Goal: Information Seeking & Learning: Check status

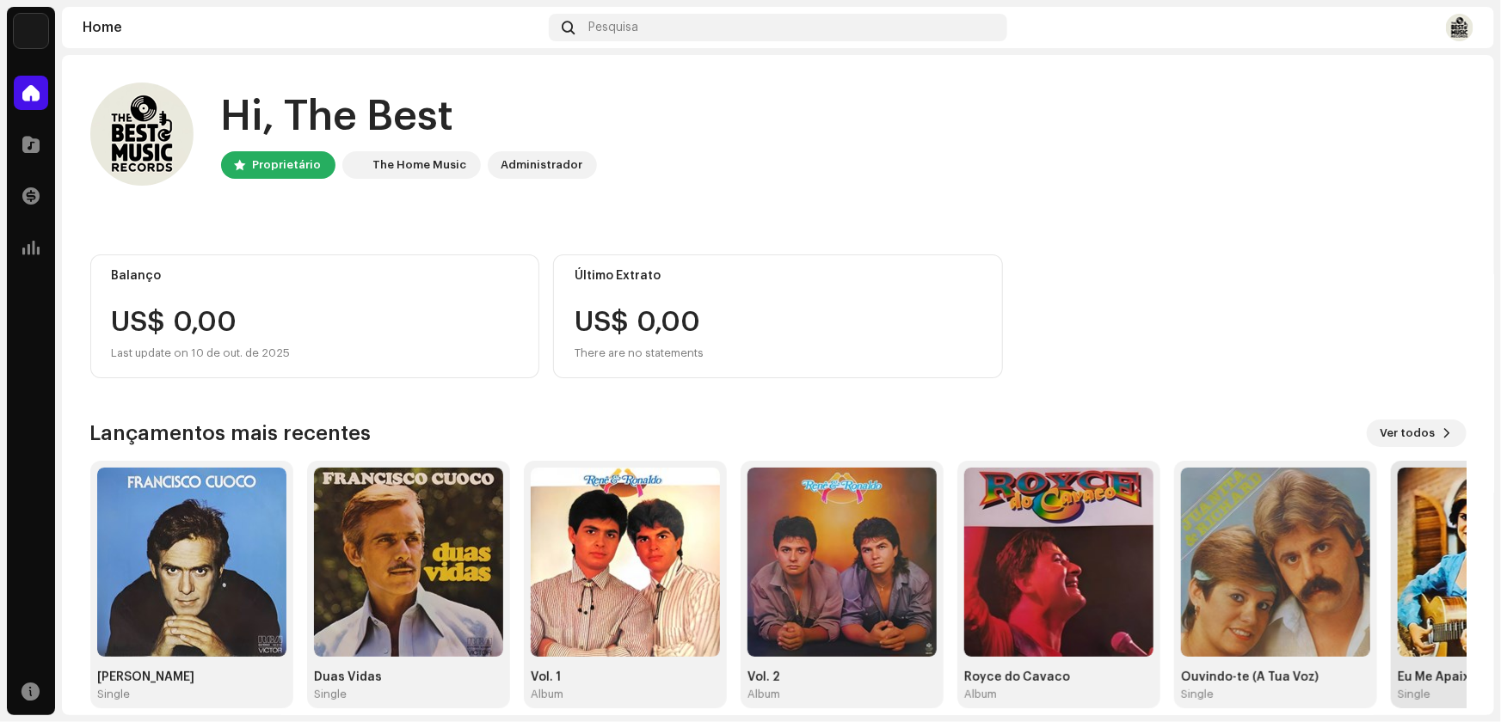
click at [1410, 618] on img at bounding box center [1491, 562] width 189 height 189
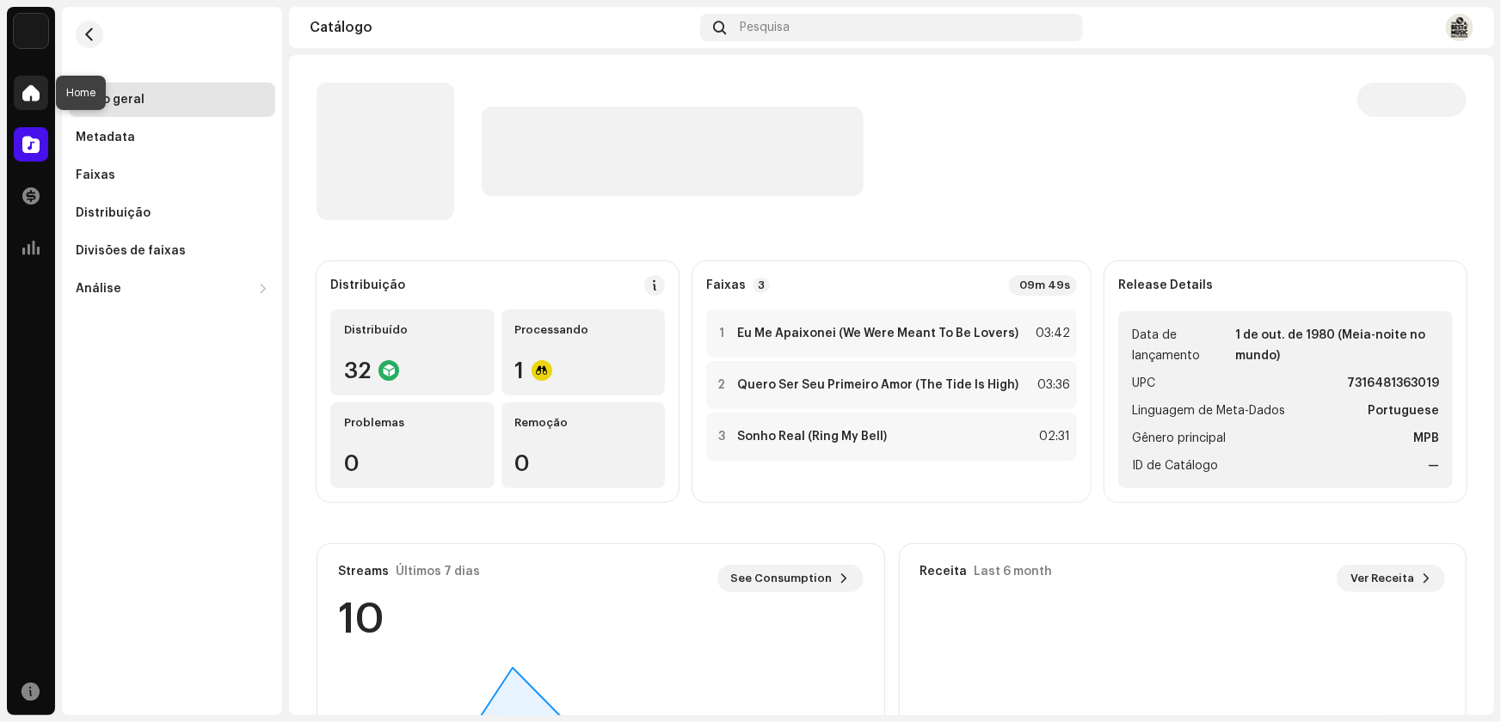
click at [23, 99] on span at bounding box center [30, 93] width 17 height 14
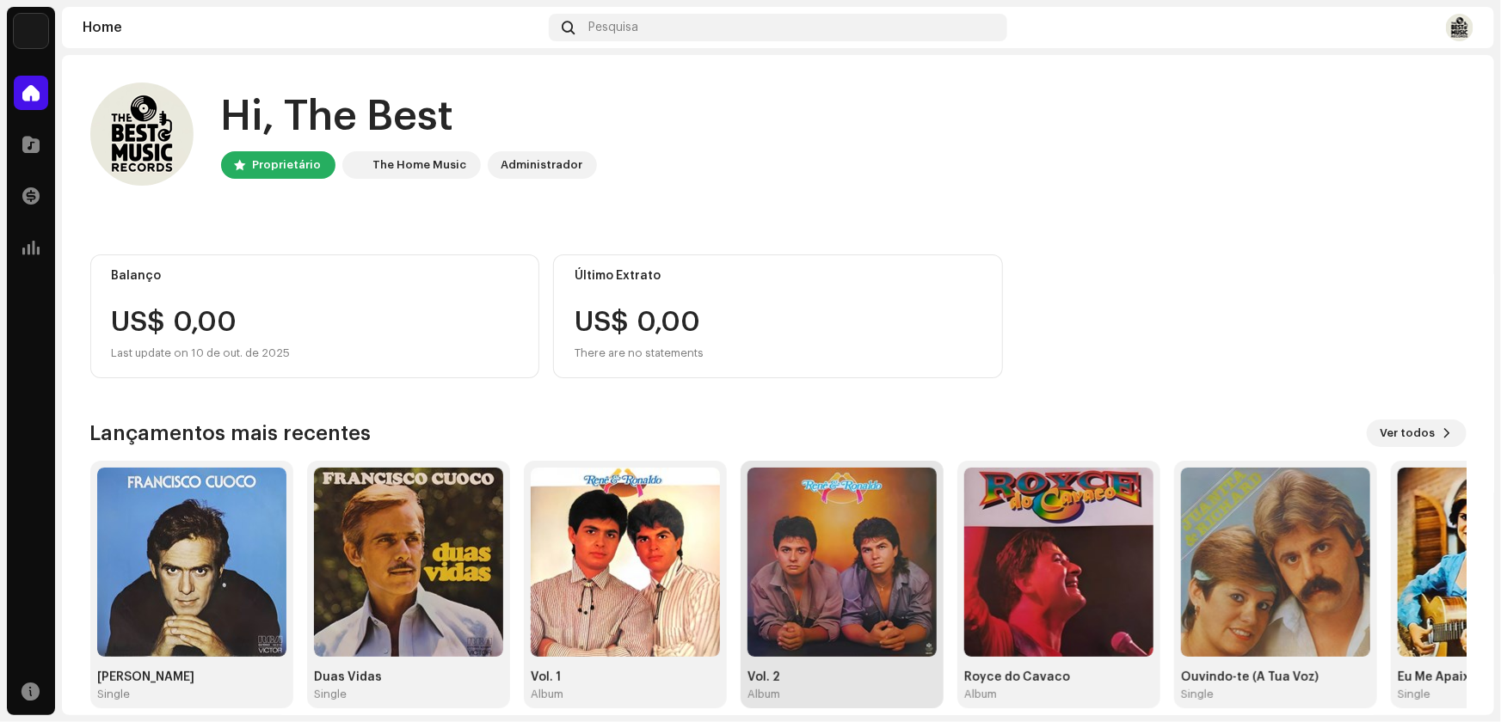
click at [851, 596] on img at bounding box center [841, 562] width 189 height 189
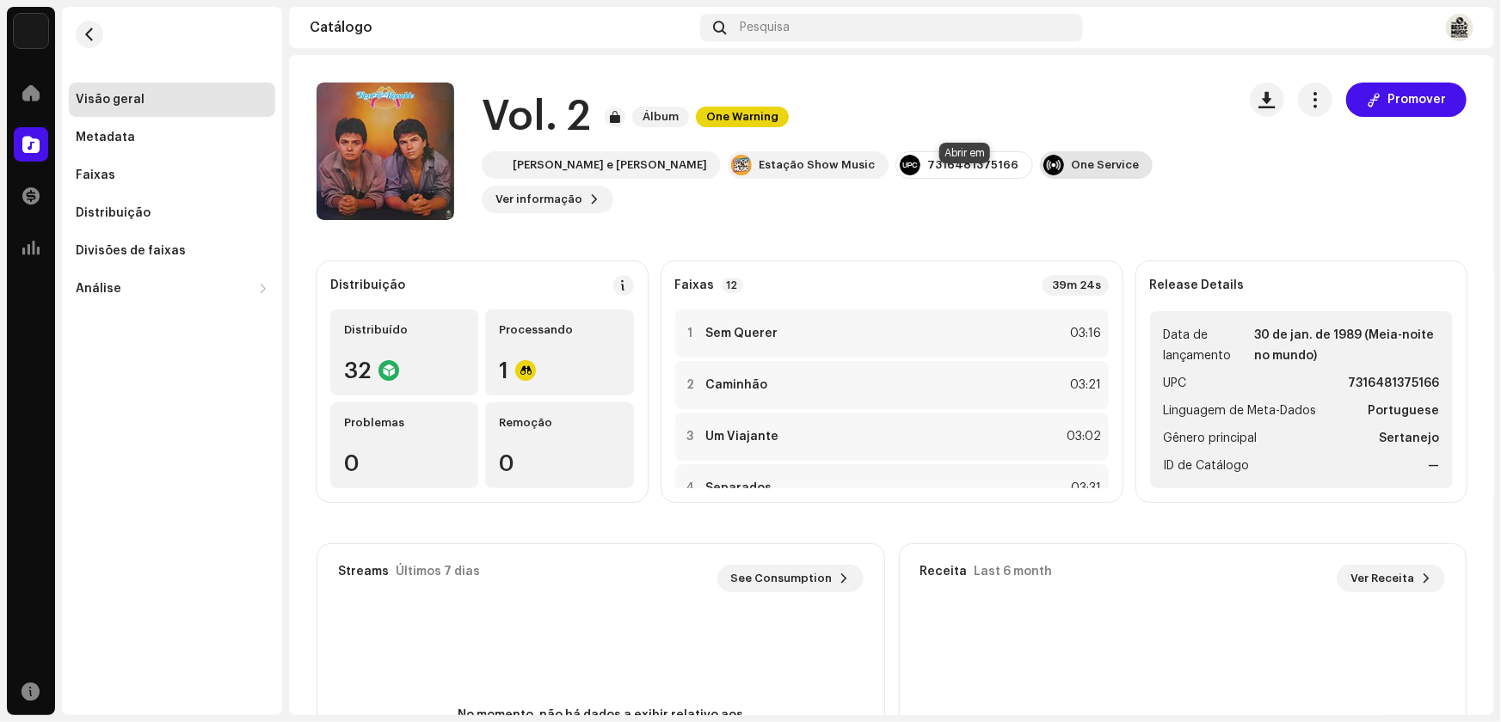
click at [1071, 172] on div "One Service" at bounding box center [1105, 165] width 68 height 14
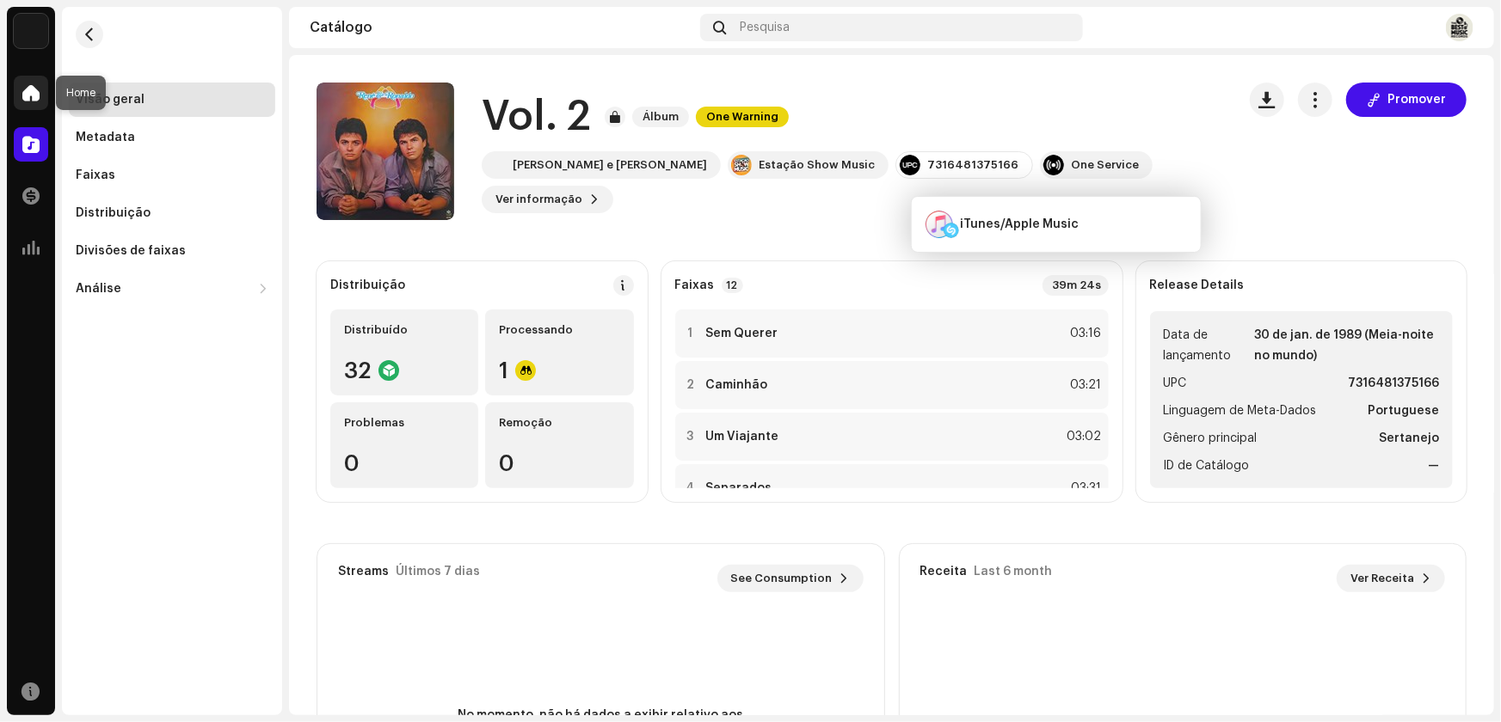
click at [36, 94] on span at bounding box center [30, 93] width 17 height 14
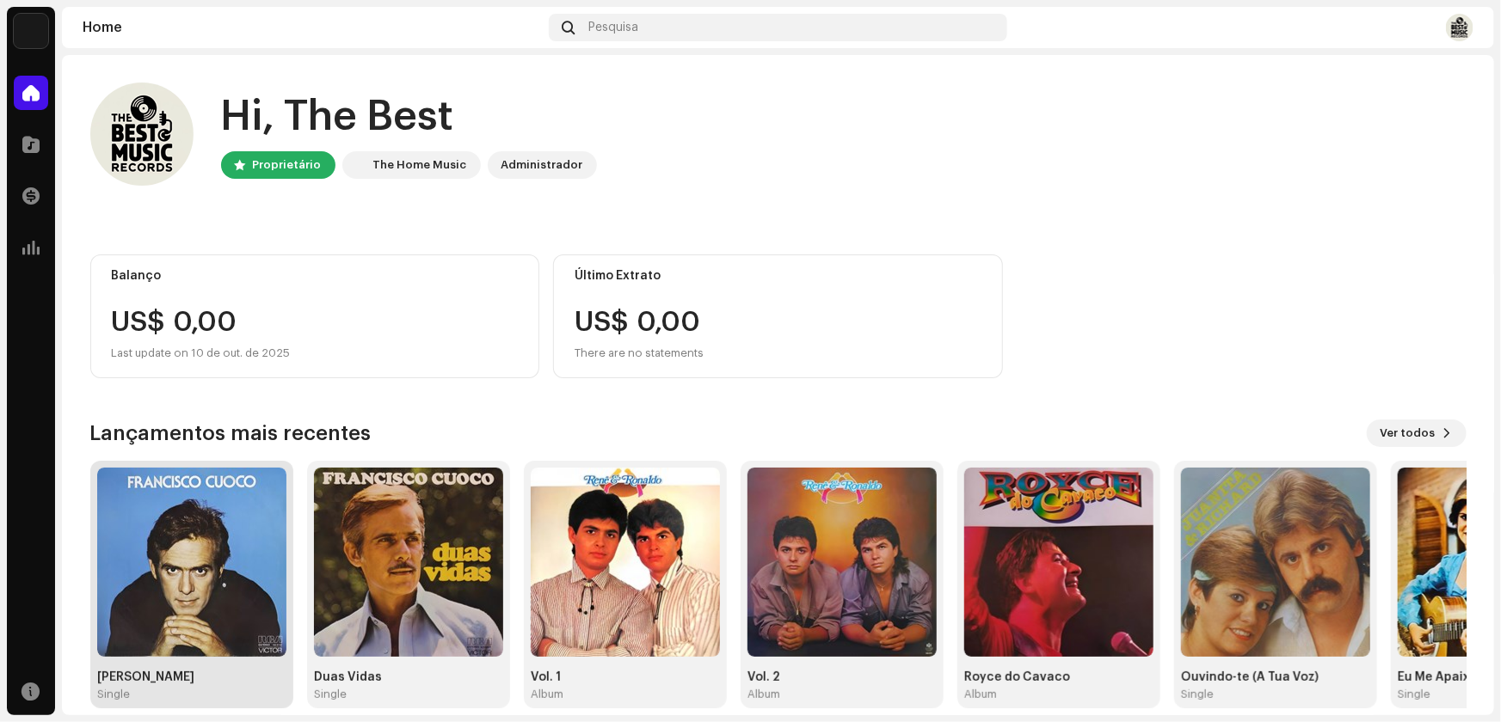
click at [233, 573] on img at bounding box center [191, 562] width 189 height 189
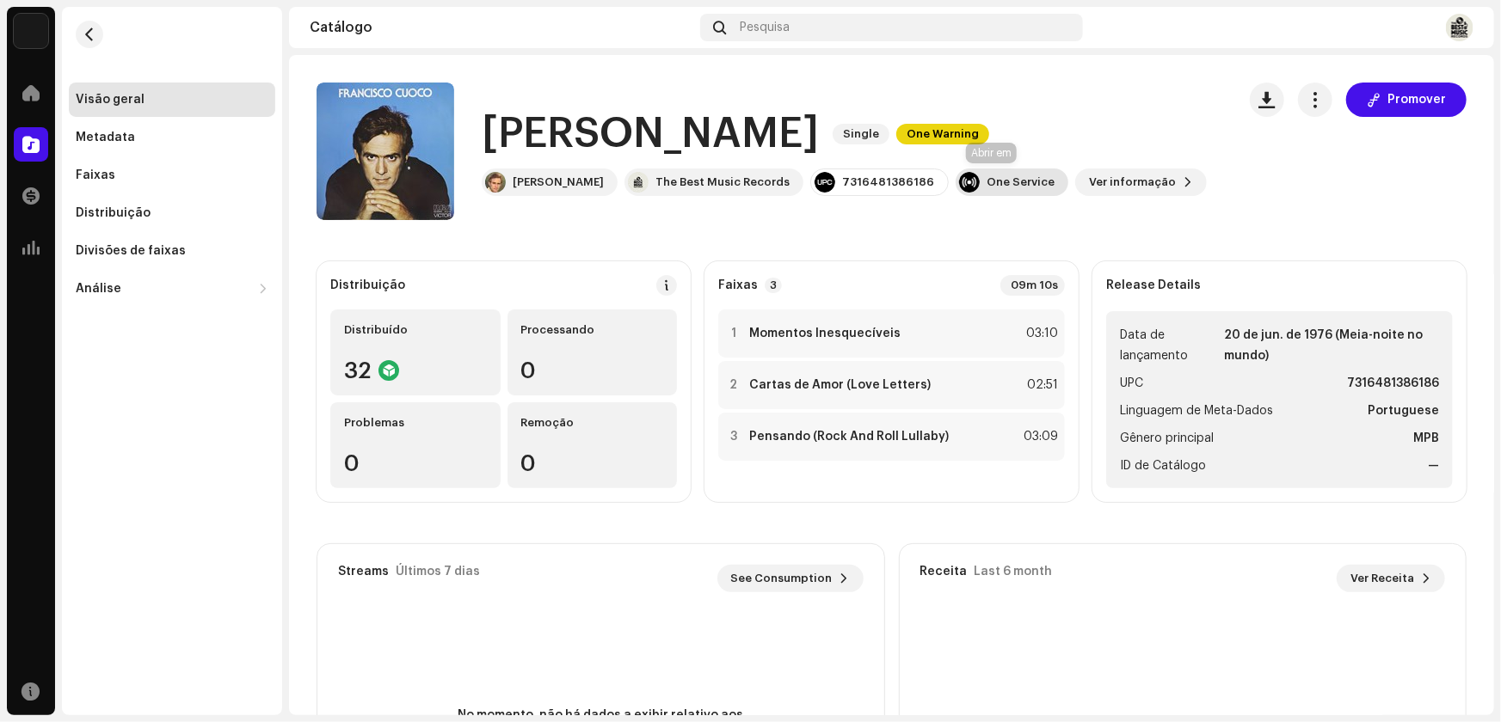
click at [1013, 181] on div "One Service" at bounding box center [1020, 182] width 68 height 14
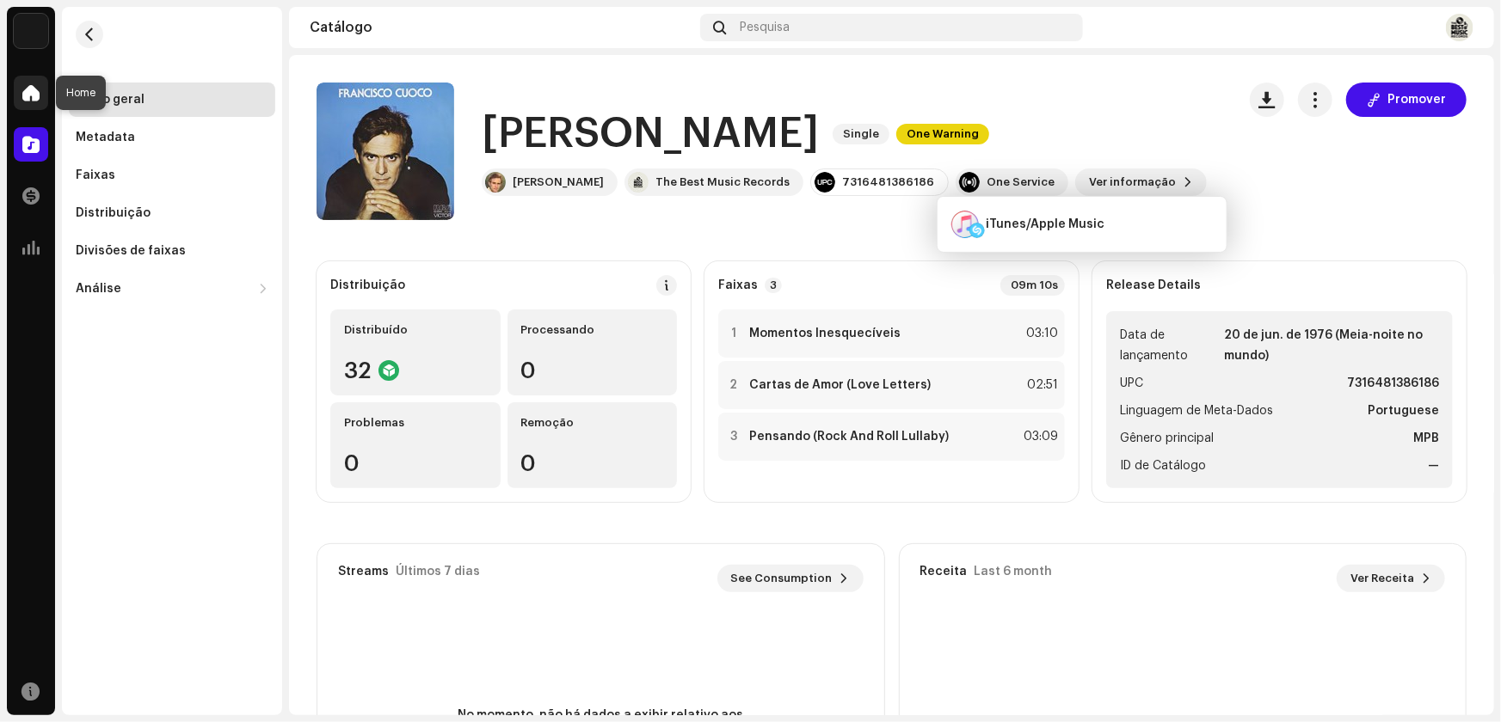
click at [29, 95] on span at bounding box center [30, 93] width 17 height 14
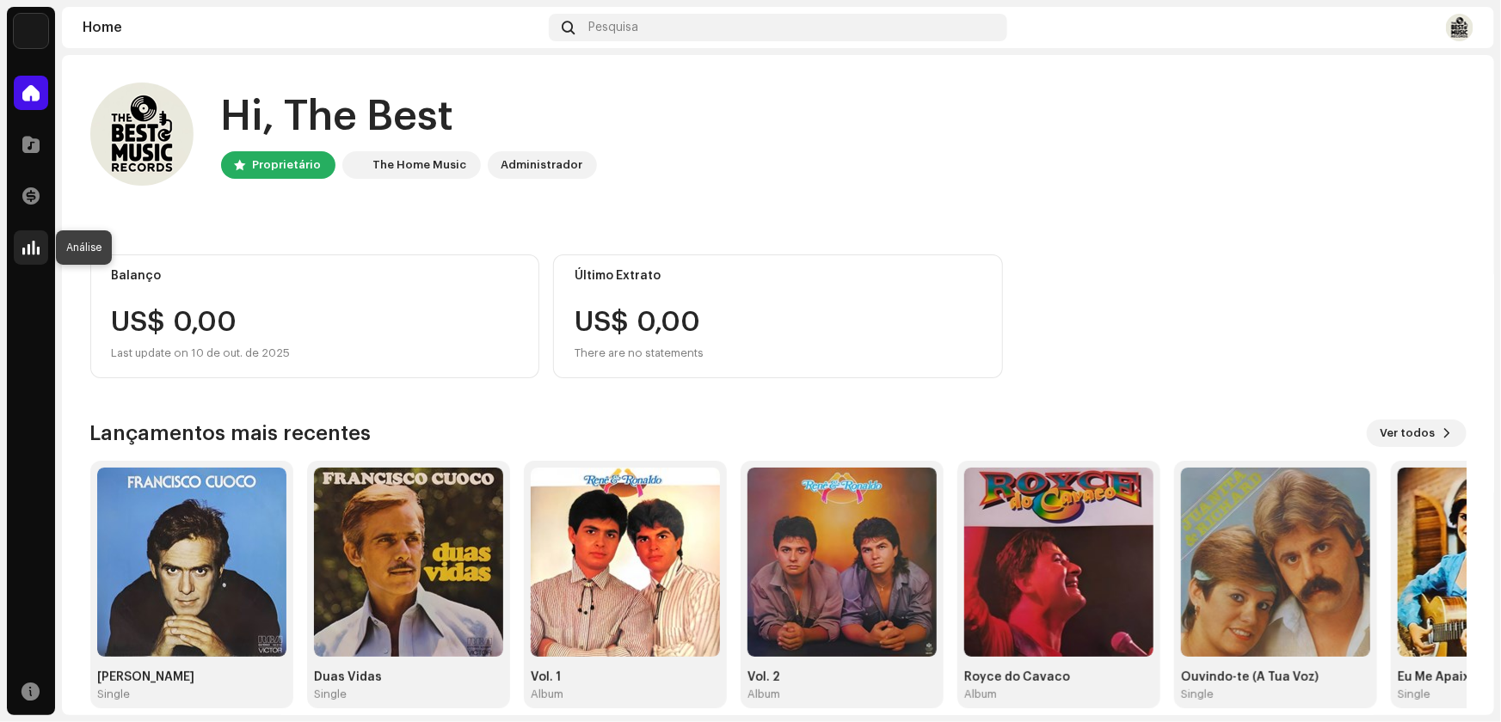
click at [34, 250] on span at bounding box center [30, 248] width 17 height 14
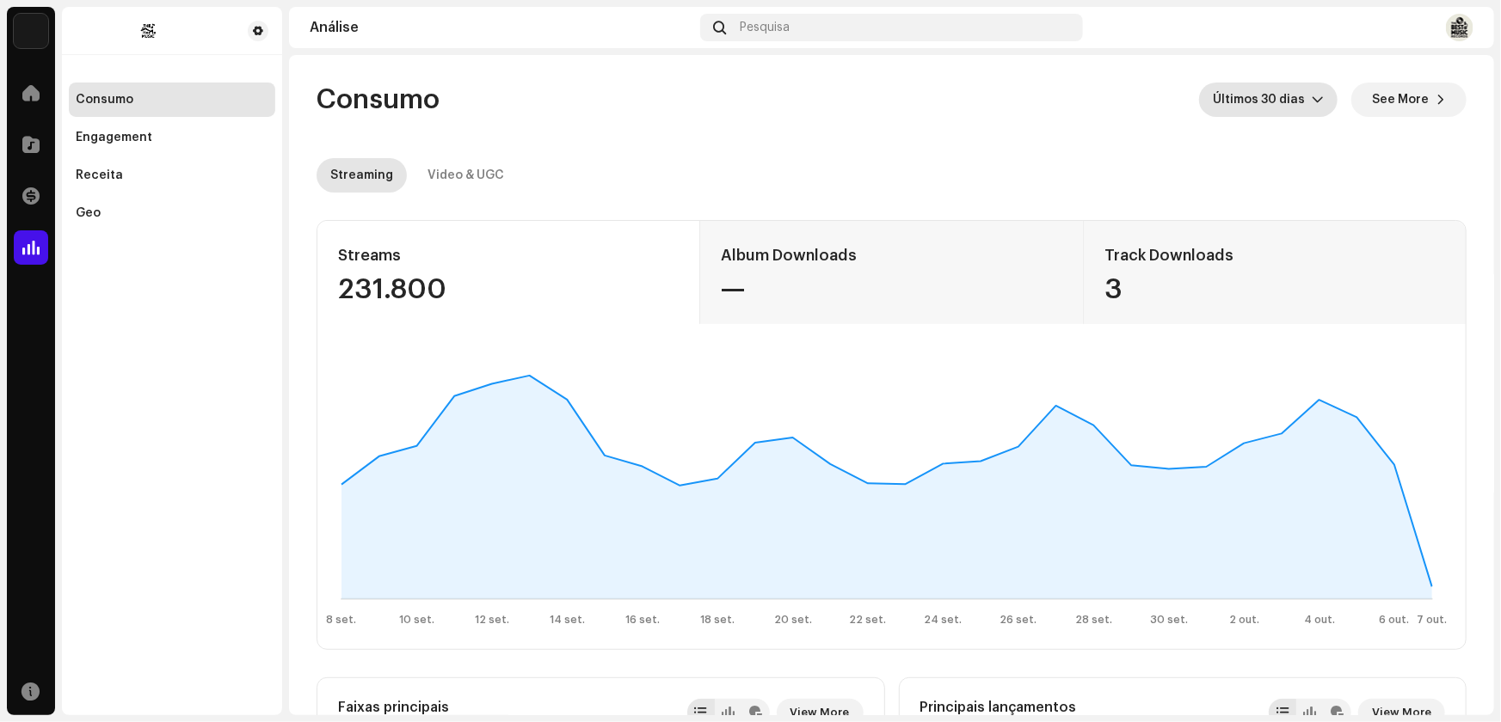
click at [1315, 100] on icon "dropdown trigger" at bounding box center [1317, 100] width 12 height 12
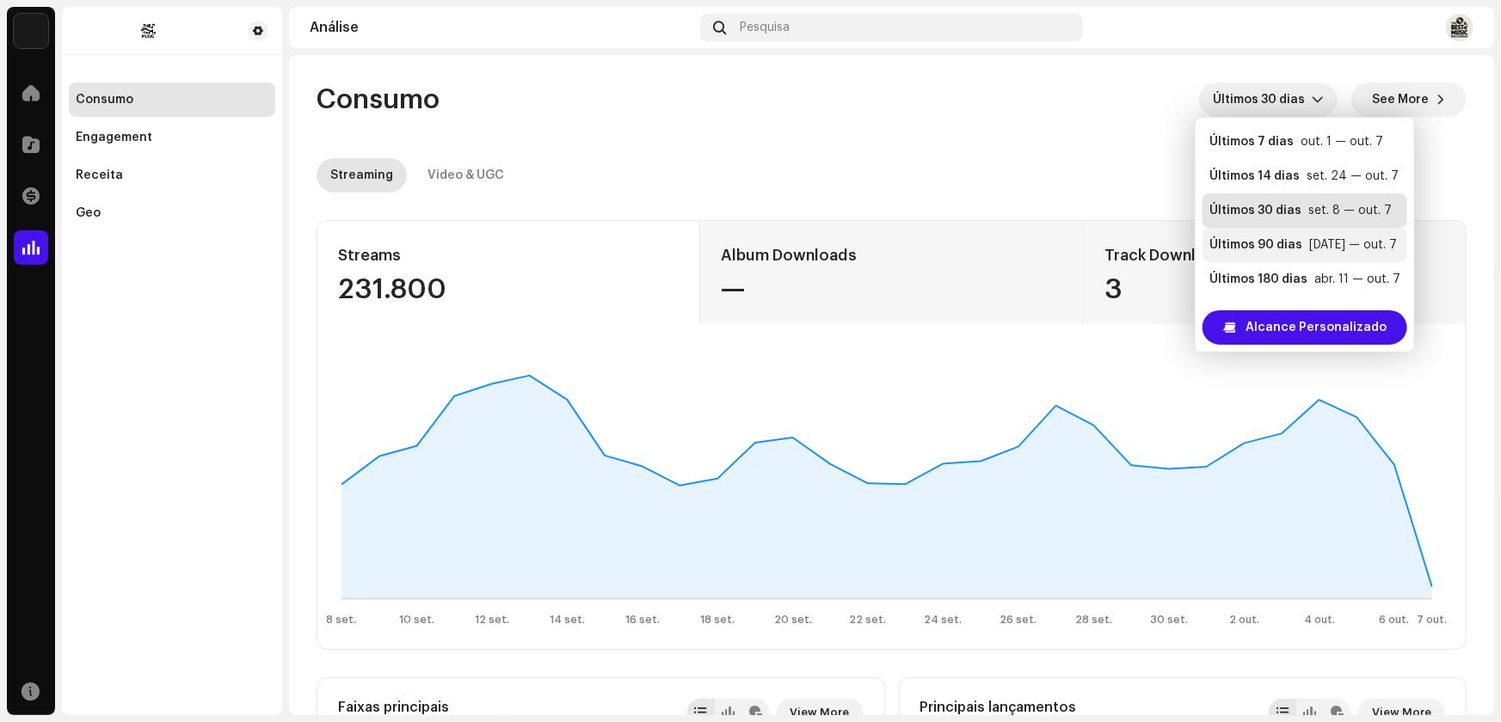
click at [1259, 240] on div "Últimos 90 dias" at bounding box center [1255, 244] width 93 height 17
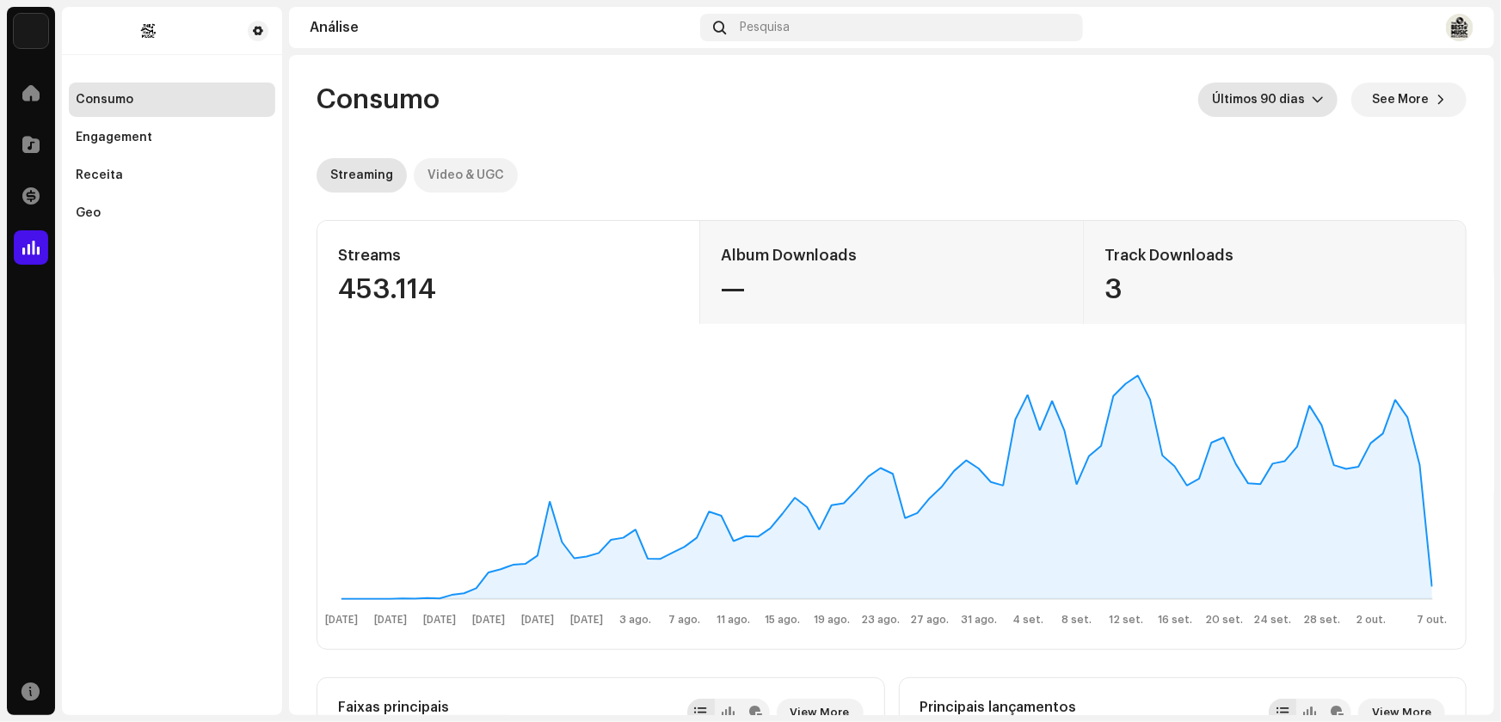
drag, startPoint x: 471, startPoint y: 171, endPoint x: 486, endPoint y: 161, distance: 17.9
click at [471, 170] on div "Video & UGC" at bounding box center [465, 175] width 77 height 34
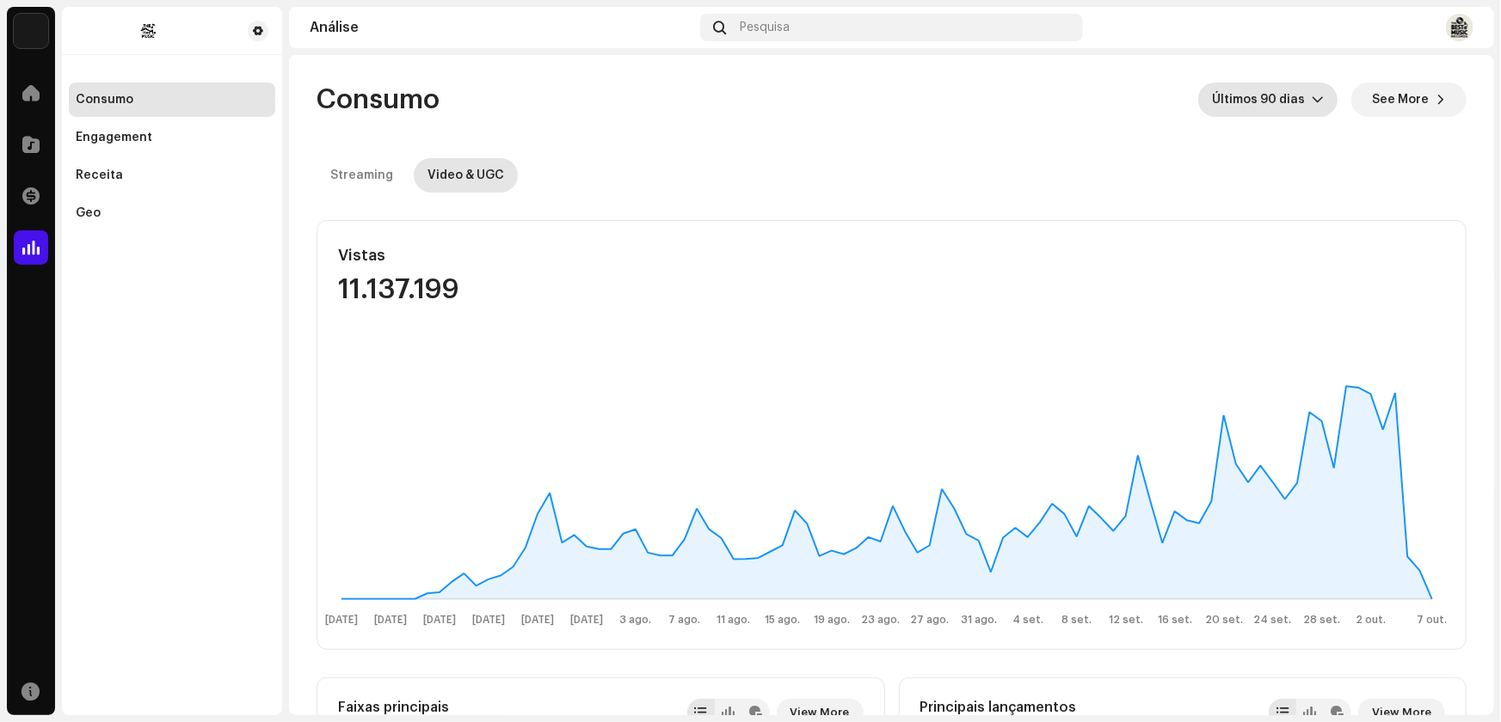
click at [1311, 96] on icon "dropdown trigger" at bounding box center [1317, 100] width 12 height 12
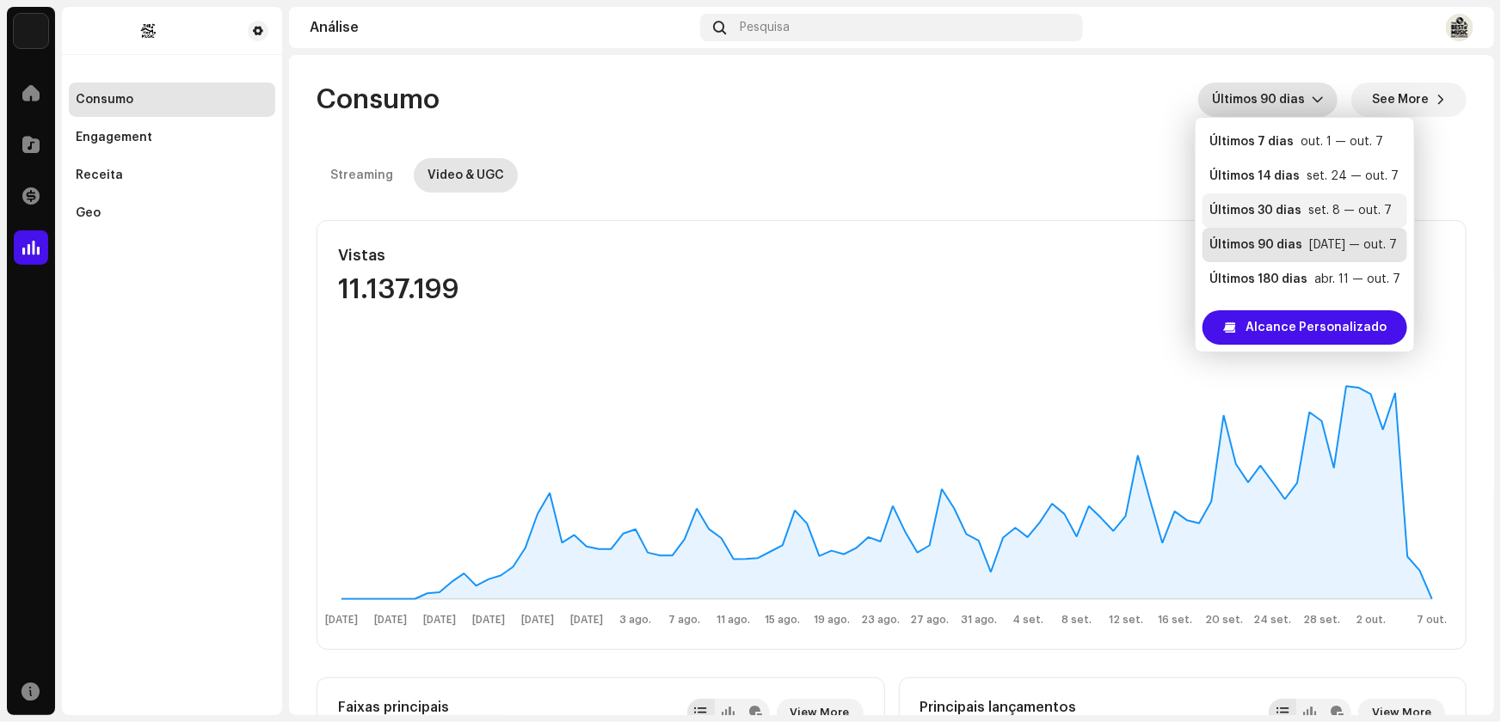
click at [1257, 206] on div "Últimos 30 dias" at bounding box center [1255, 210] width 92 height 17
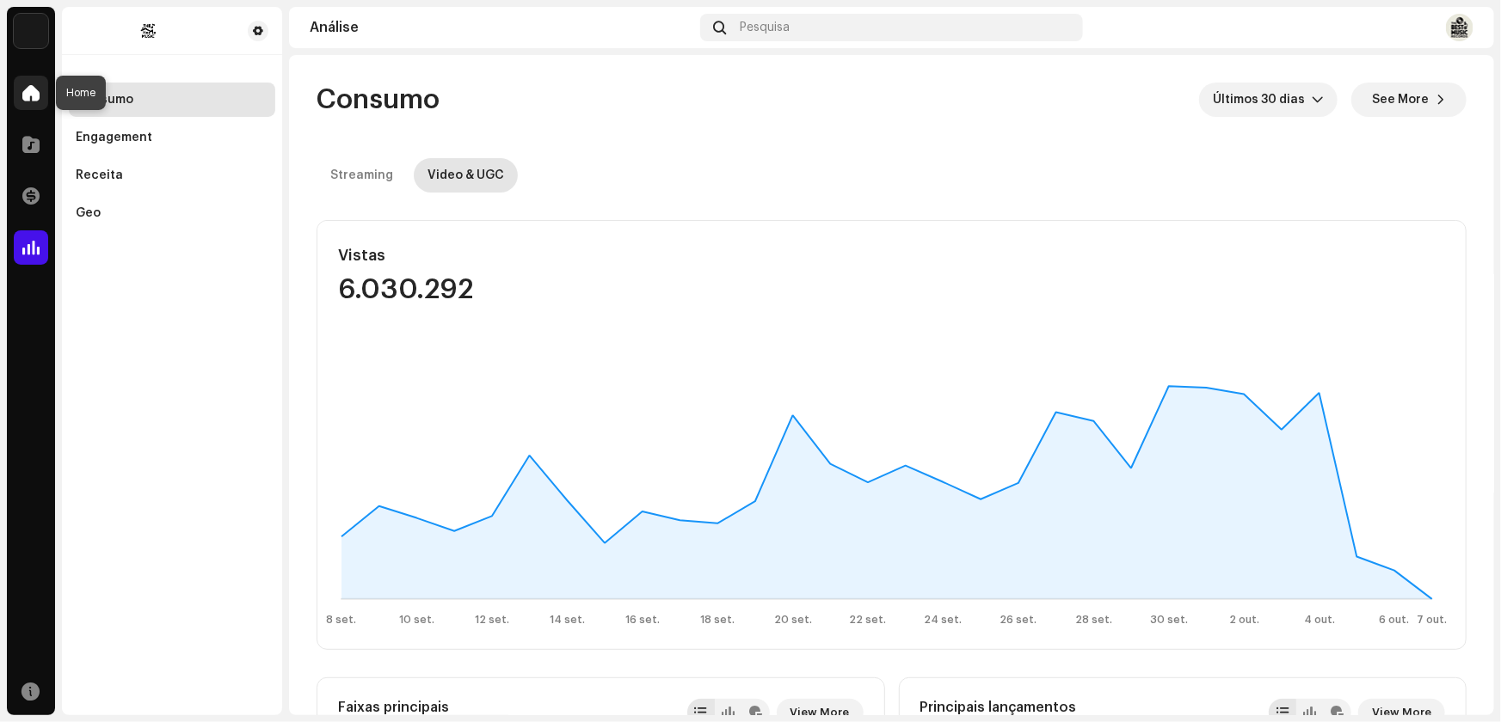
click at [36, 92] on span at bounding box center [30, 93] width 17 height 14
